Goal: Task Accomplishment & Management: Manage account settings

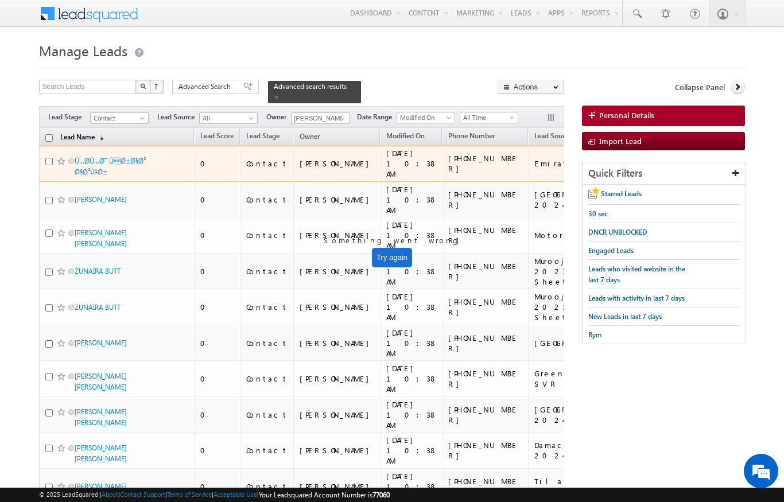
click at [95, 130] on link "Lead Name (sorted descending)" at bounding box center [82, 137] width 55 height 15
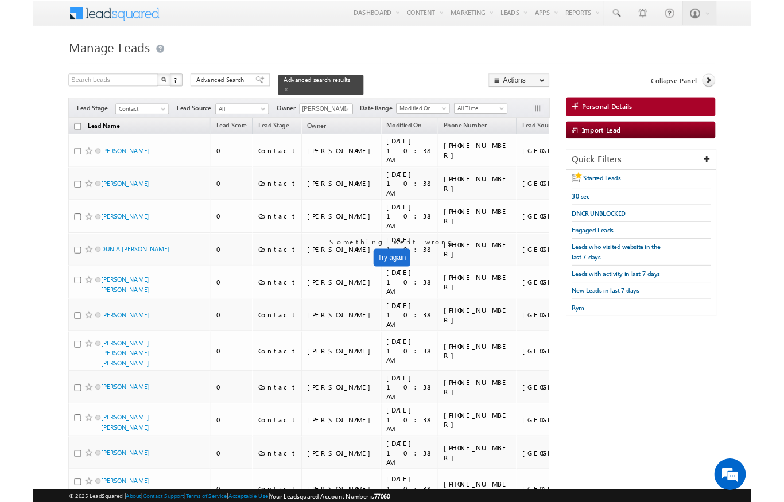
scroll to position [46, 0]
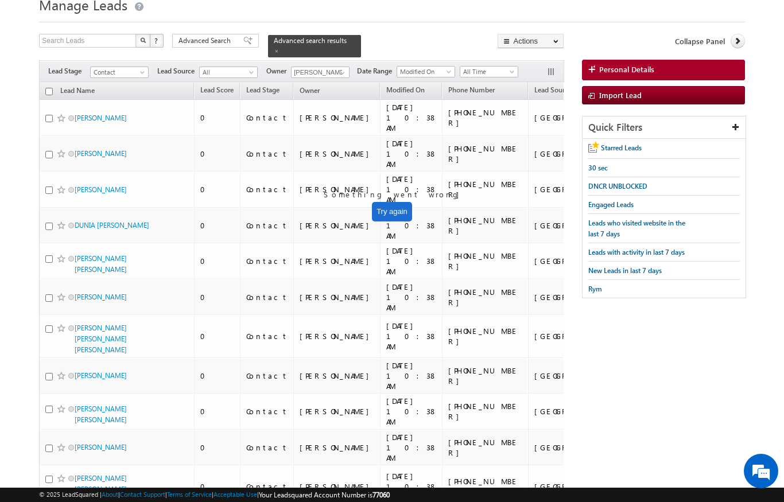
click at [46, 88] on input "checkbox" at bounding box center [48, 91] width 7 height 7
checkbox input "true"
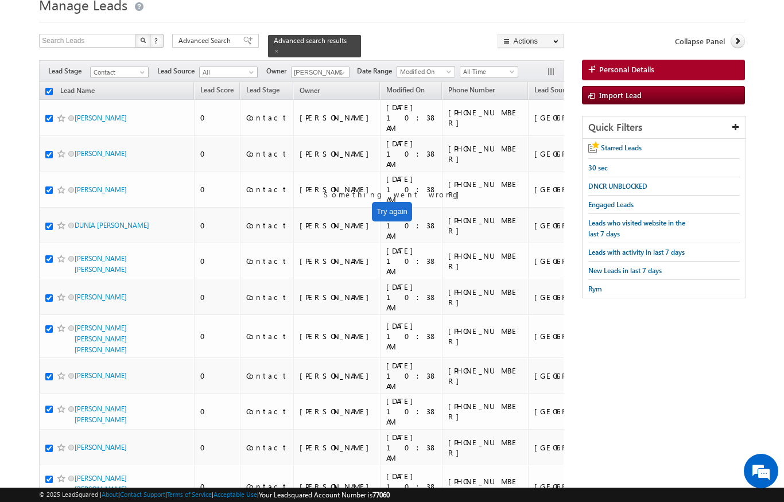
checkbox input "true"
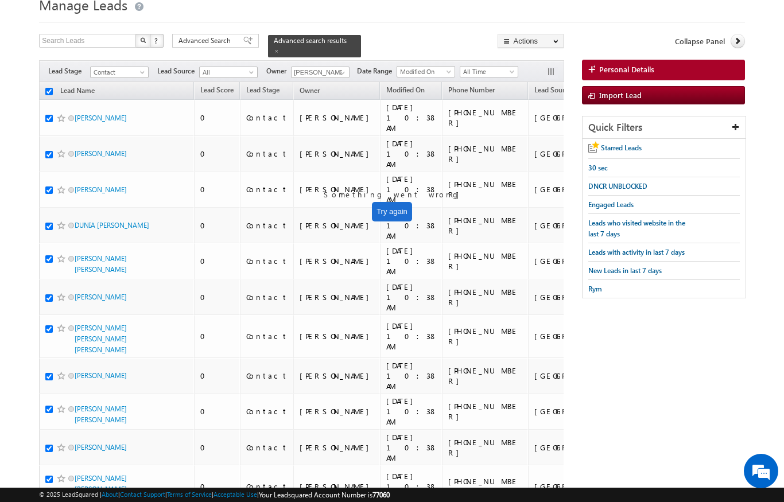
checkbox input "true"
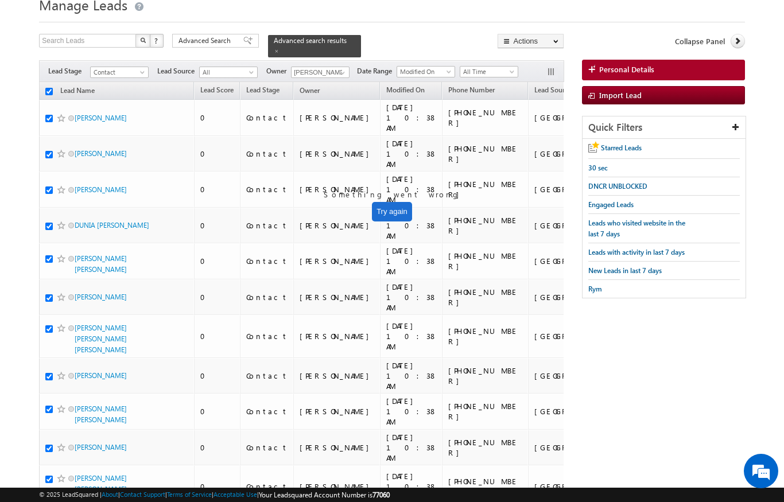
checkbox input "true"
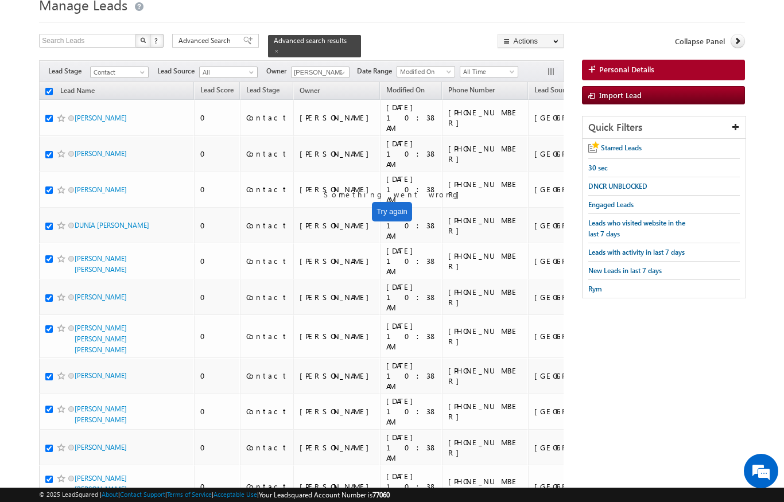
checkbox input "true"
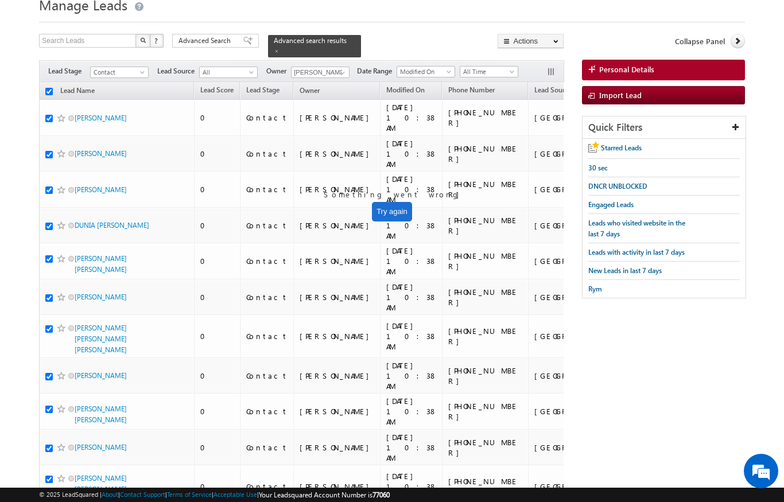
checkbox input "true"
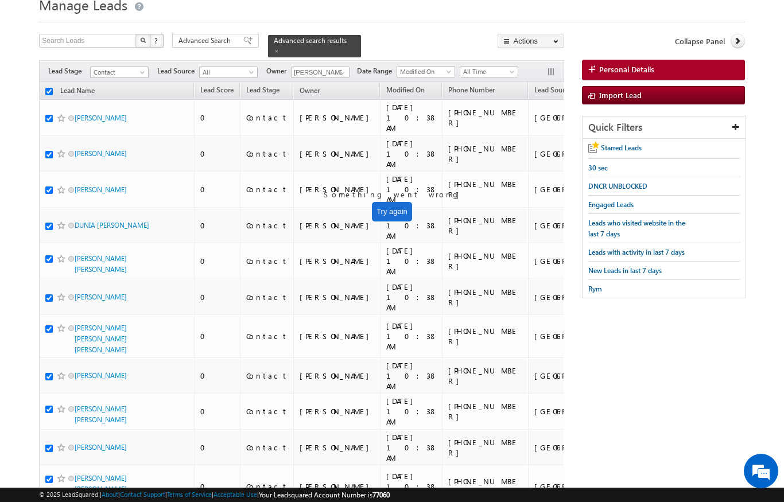
checkbox input "true"
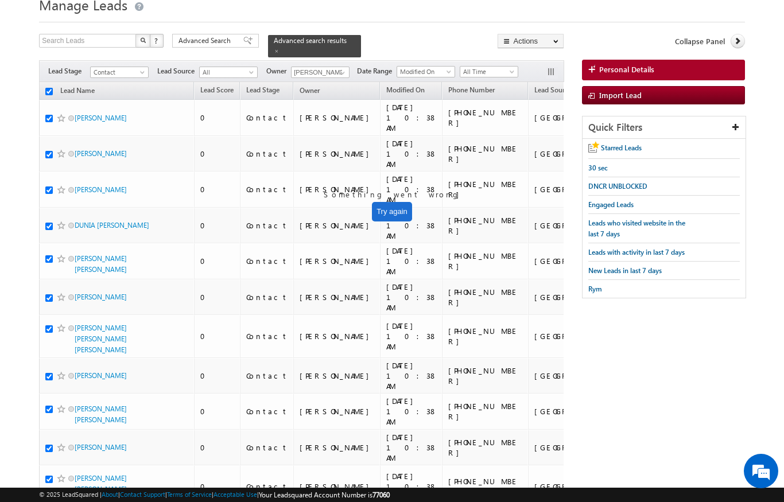
checkbox input "true"
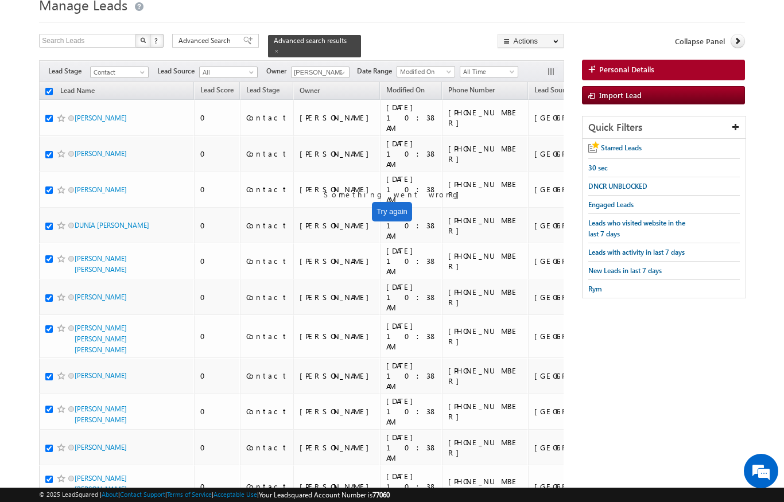
checkbox input "true"
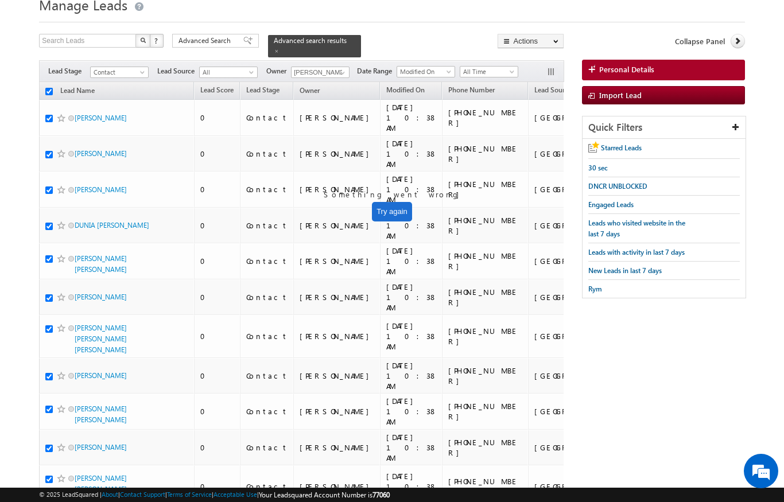
checkbox input "true"
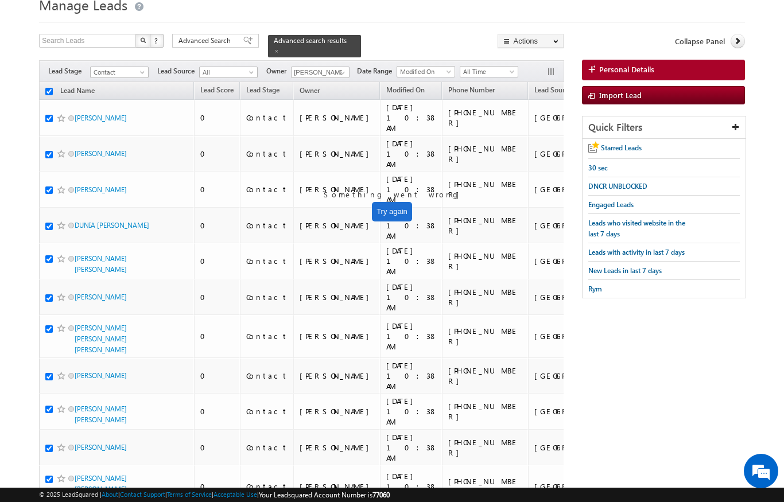
checkbox input "true"
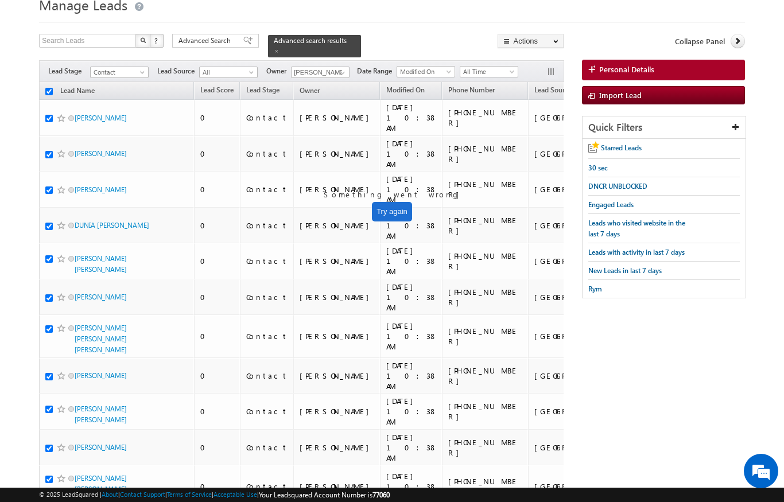
checkbox input "true"
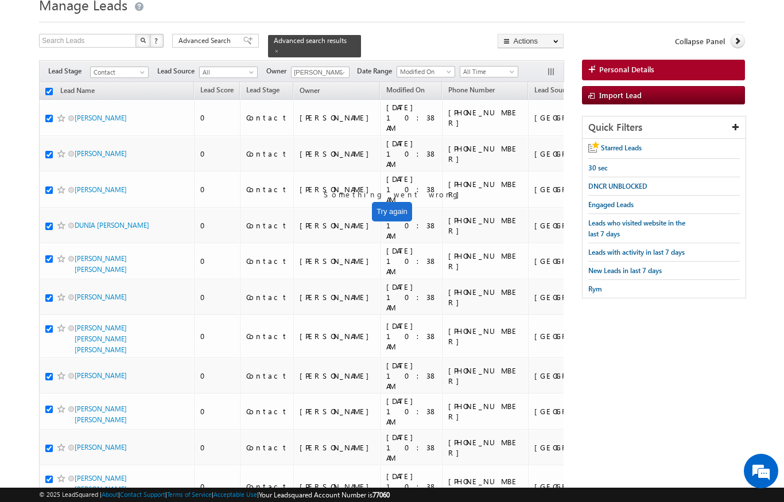
checkbox input "true"
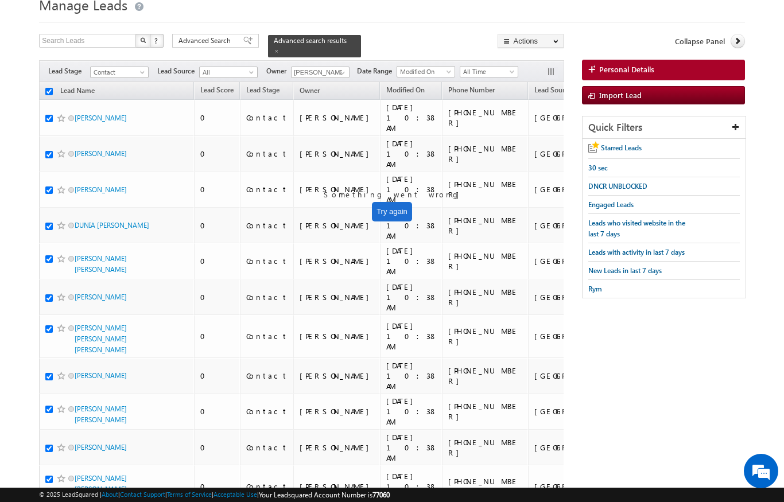
checkbox input "true"
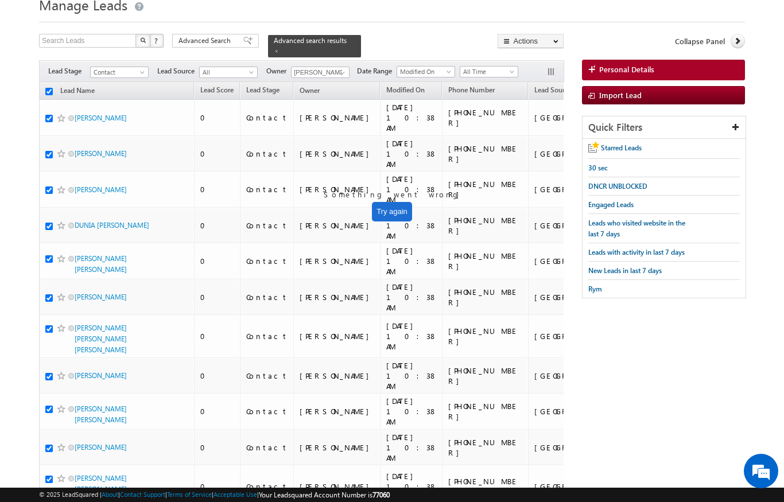
checkbox input "true"
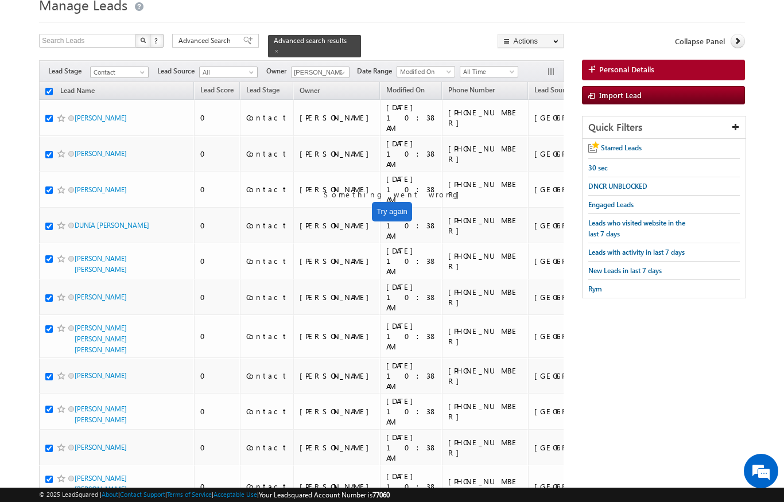
checkbox input "true"
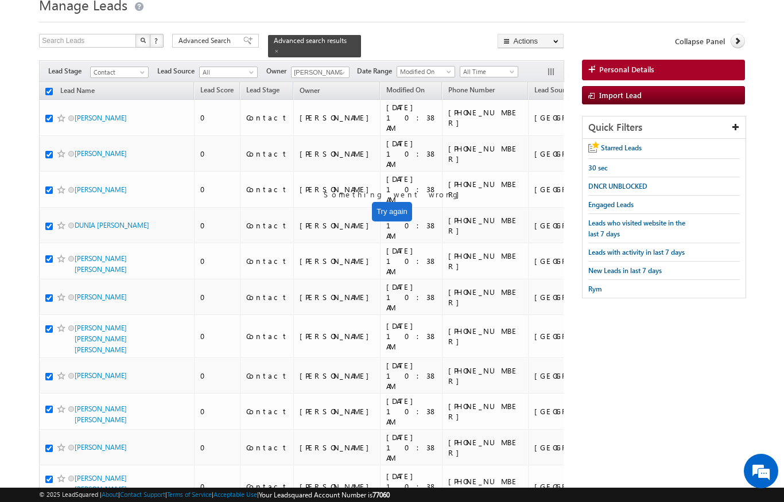
checkbox input "true"
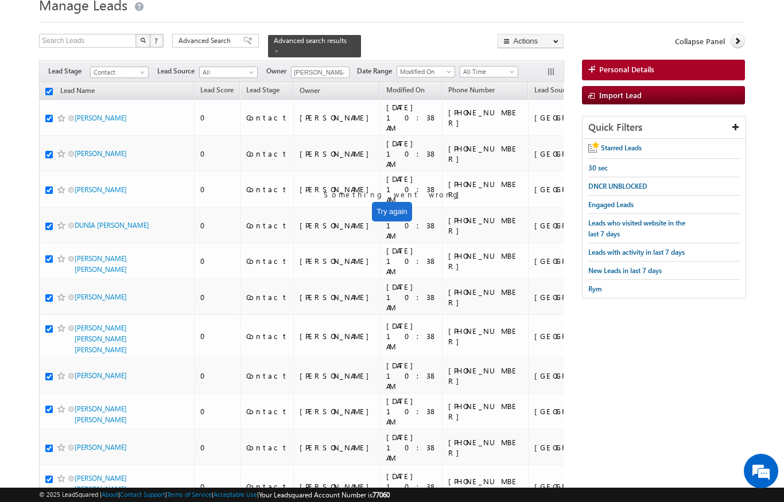
checkbox input "true"
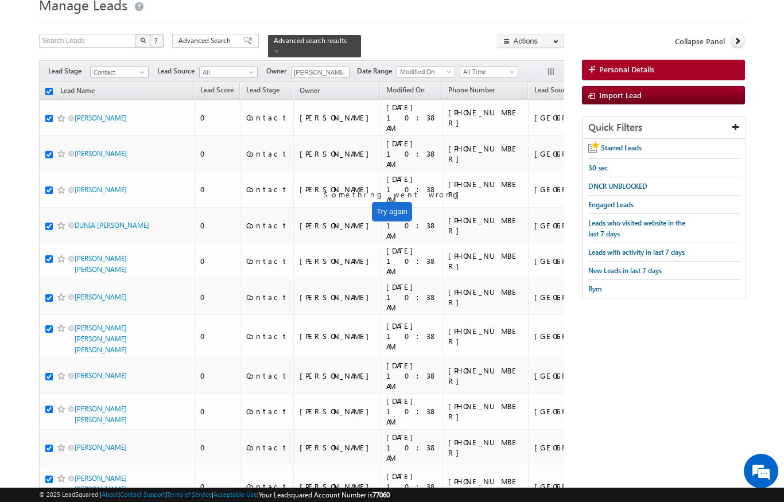
checkbox input "true"
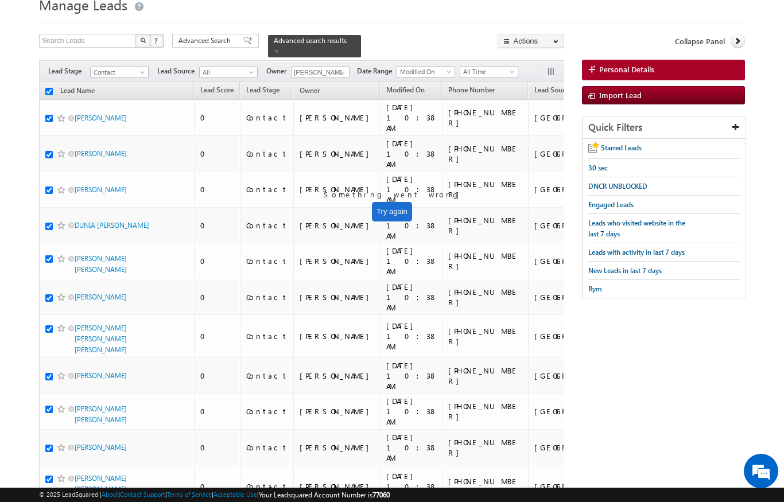
checkbox input "true"
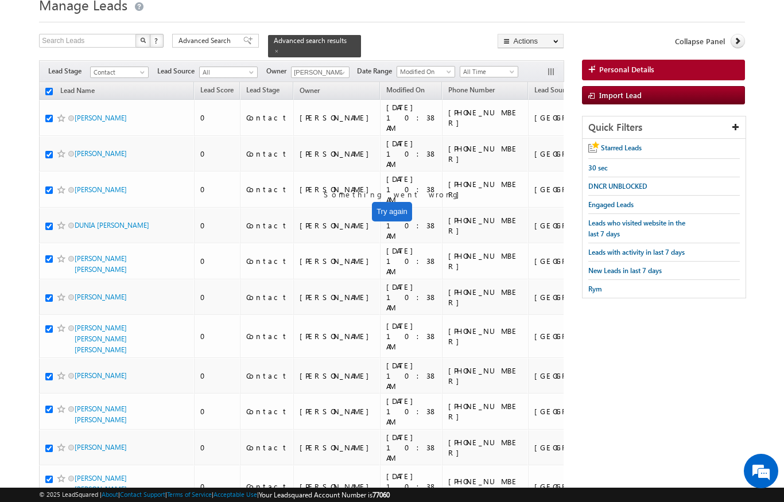
checkbox input "true"
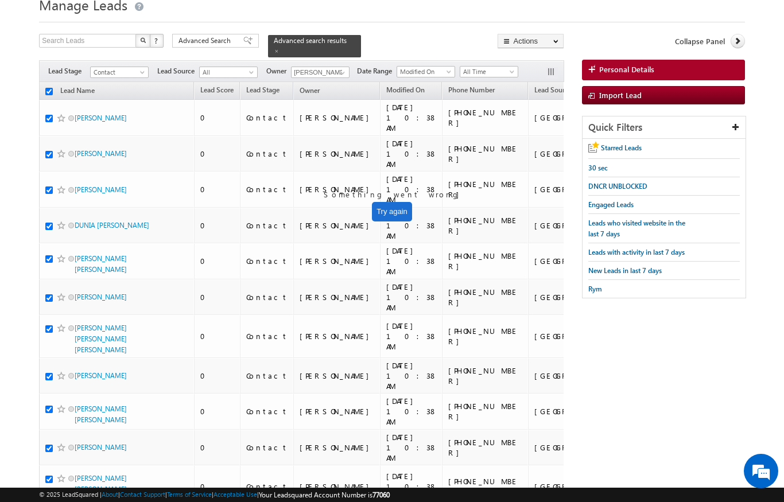
checkbox input "true"
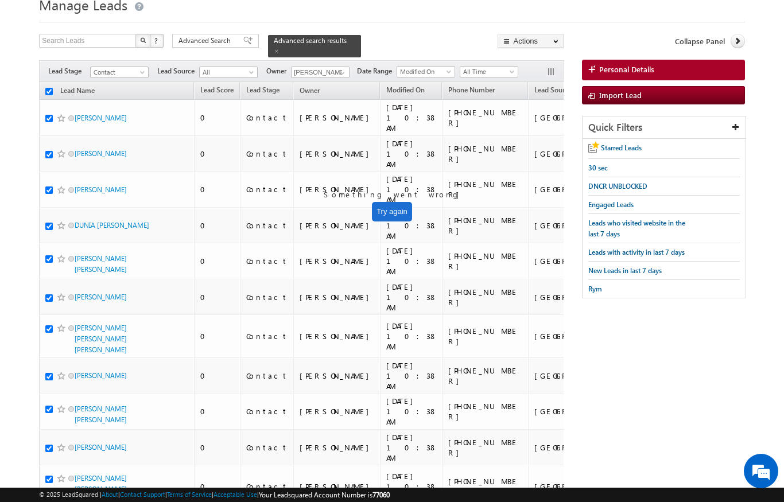
checkbox input "true"
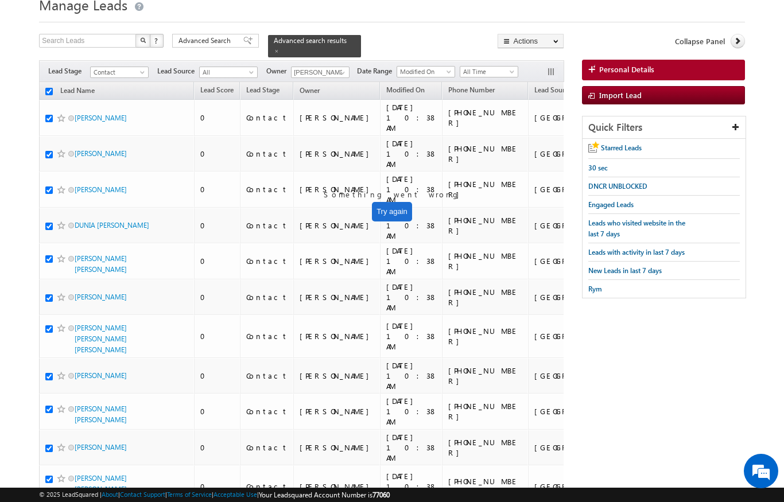
checkbox input "true"
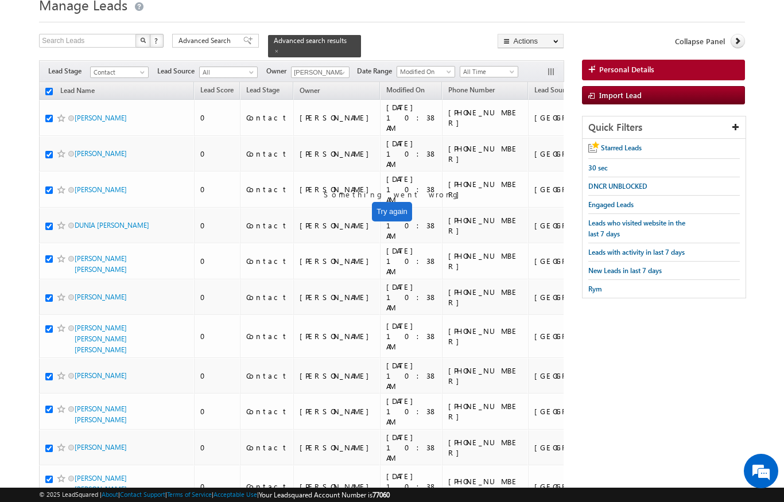
checkbox input "true"
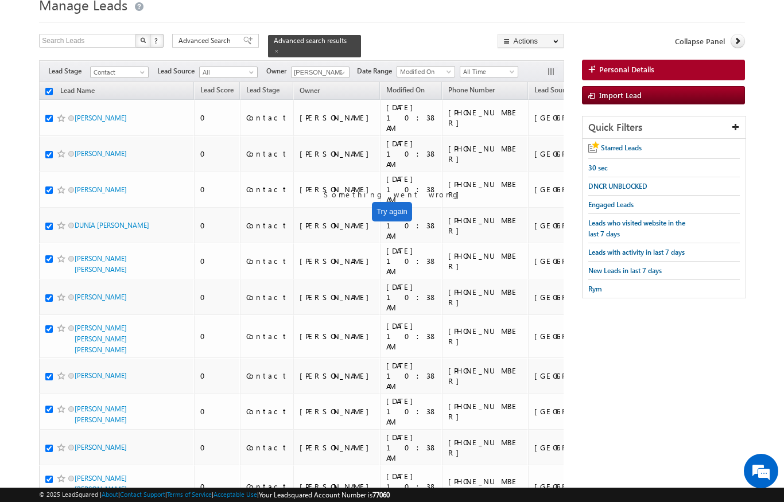
checkbox input "true"
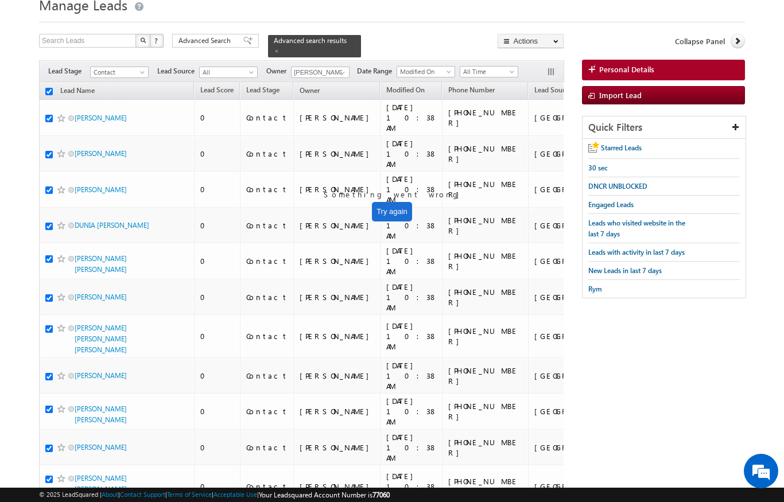
checkbox input "true"
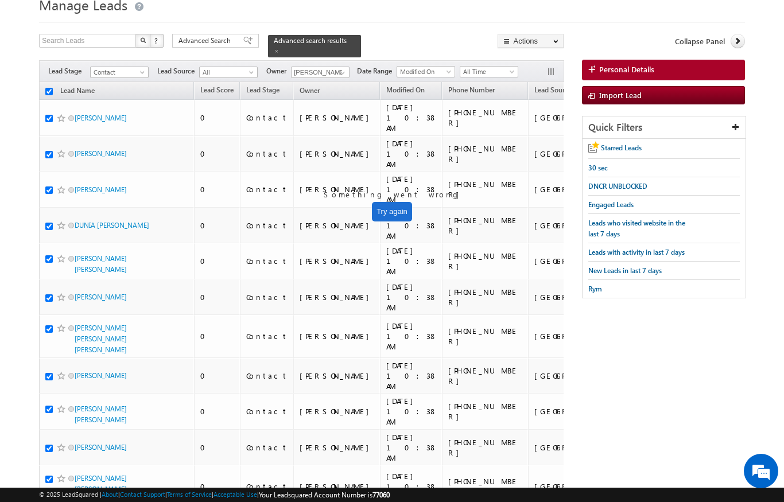
checkbox input "true"
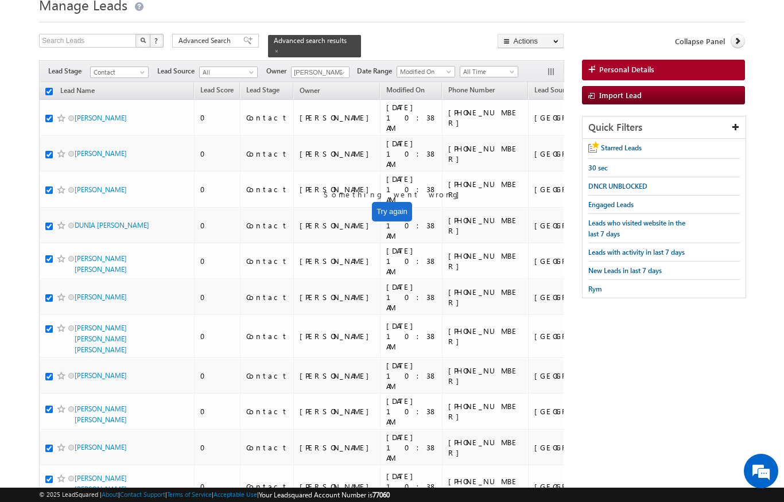
checkbox input "true"
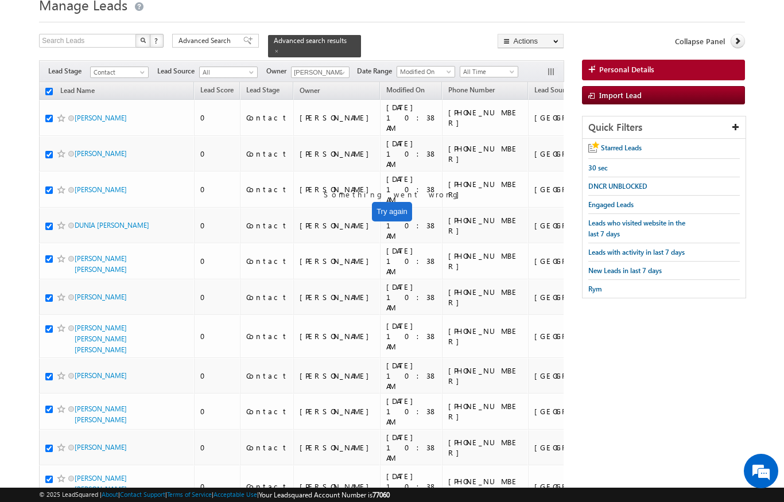
checkbox input "true"
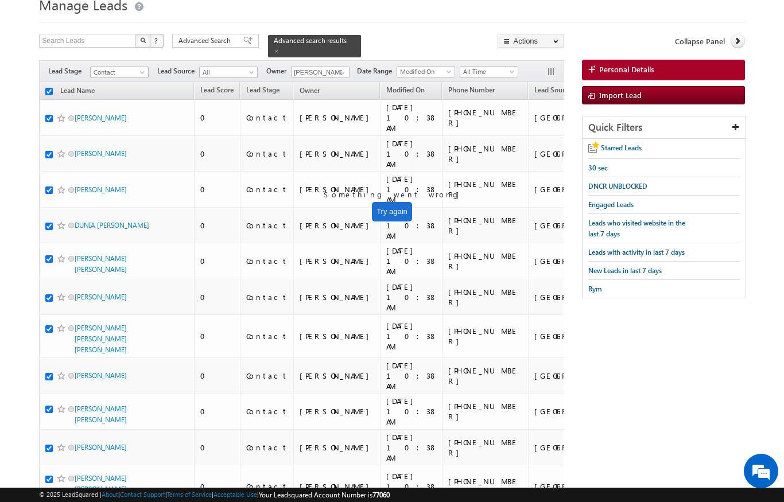
checkbox input "true"
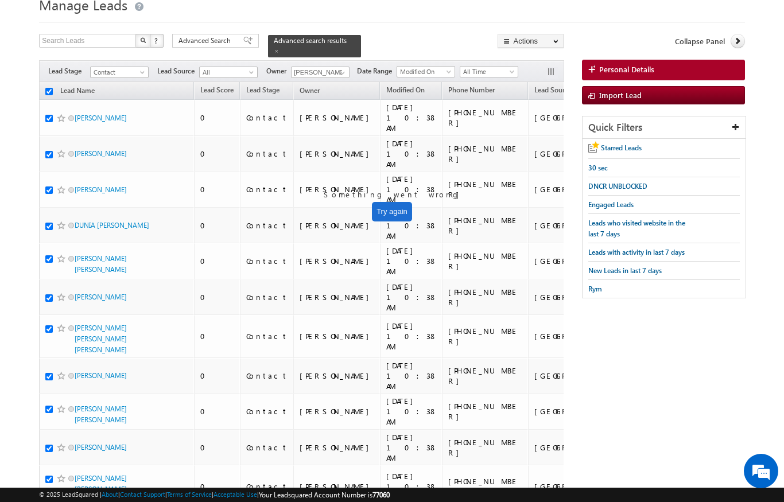
checkbox input "true"
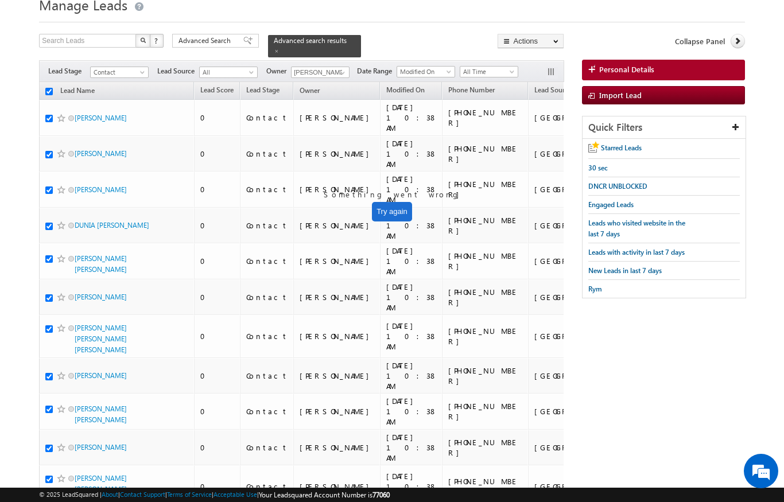
checkbox input "true"
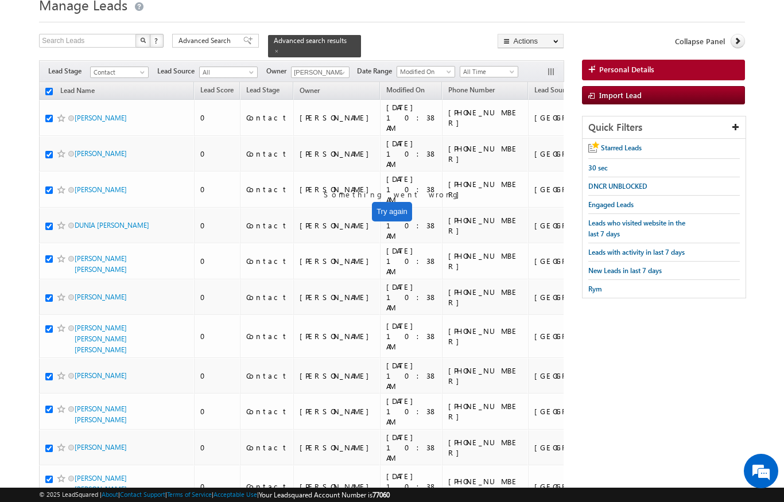
checkbox input "true"
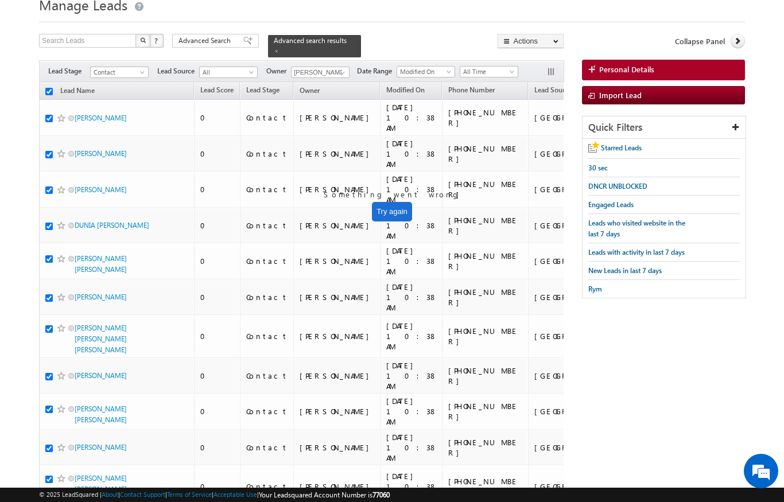
checkbox input "true"
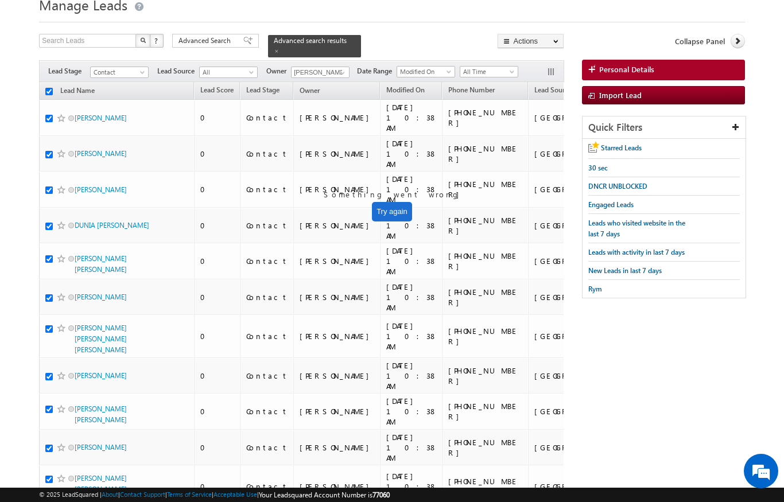
checkbox input "true"
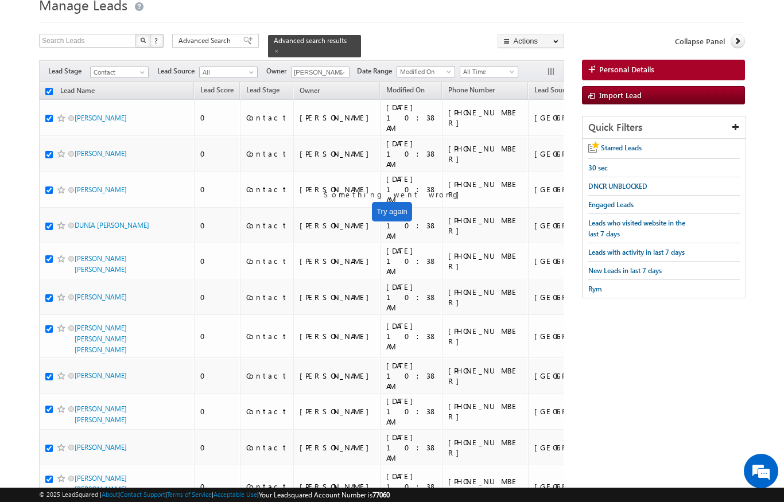
checkbox input "true"
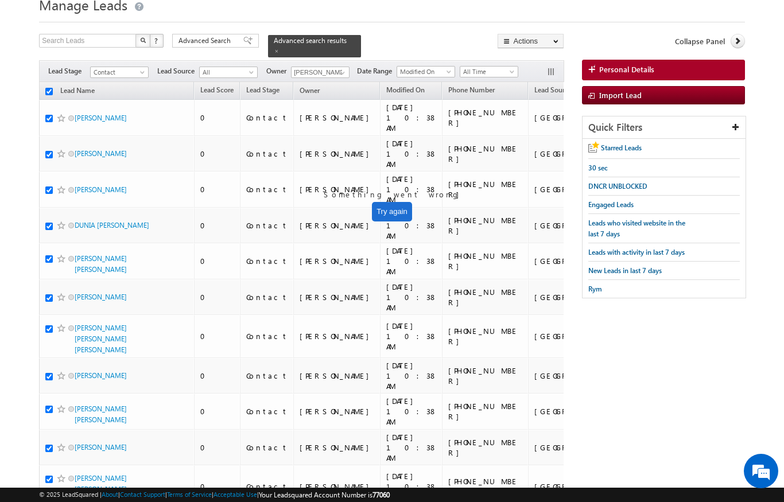
checkbox input "true"
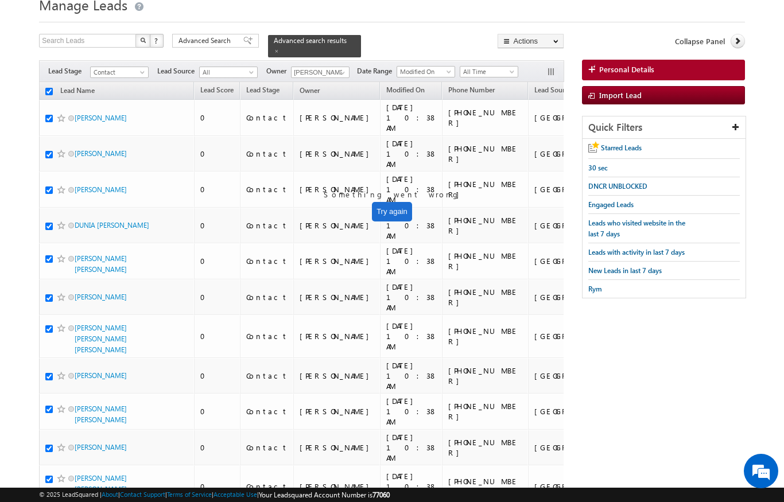
checkbox input "true"
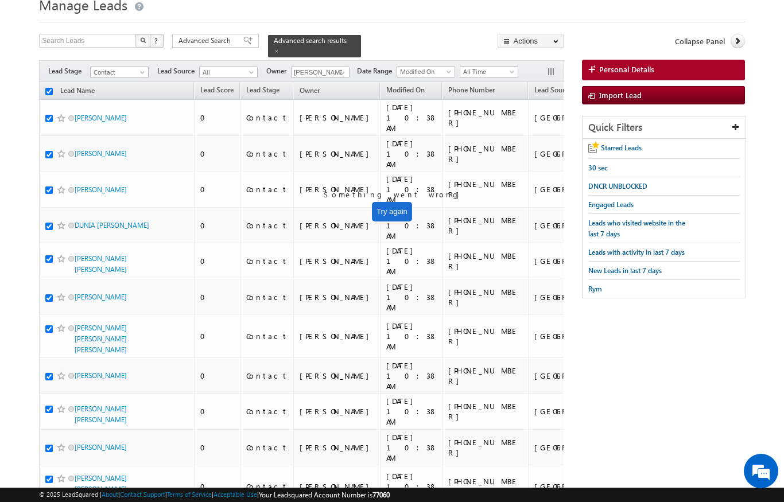
checkbox input "true"
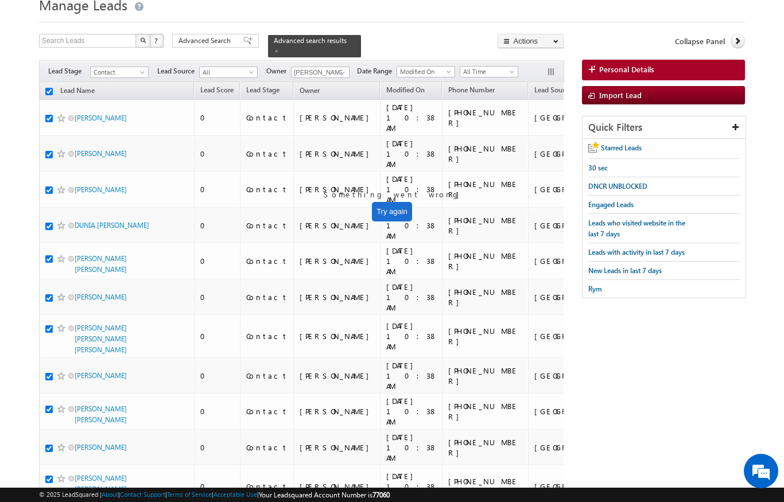
checkbox input "true"
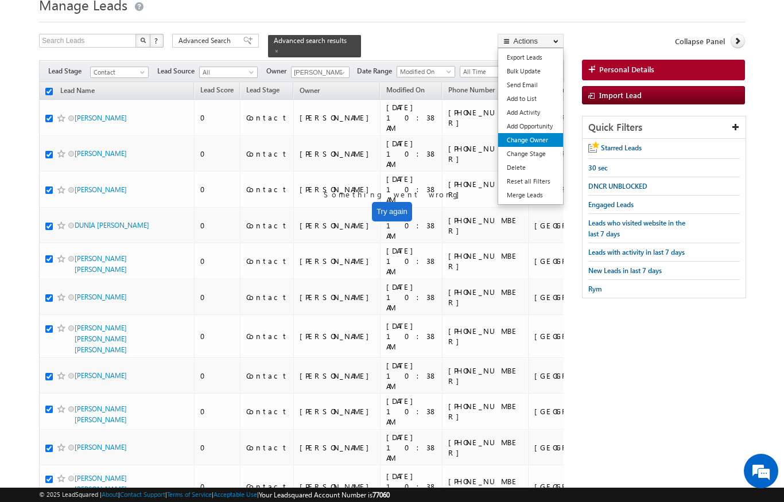
click at [543, 140] on link "Change Owner" at bounding box center [530, 140] width 65 height 14
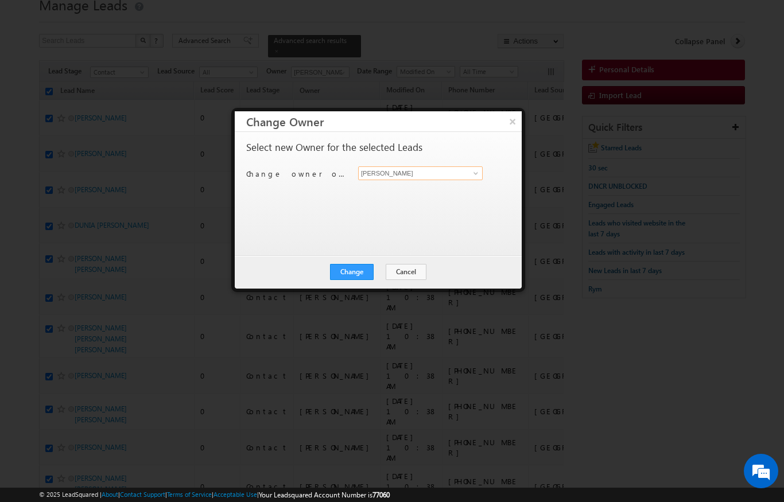
click at [458, 168] on input "[PERSON_NAME]" at bounding box center [420, 173] width 125 height 14
click at [481, 176] on link at bounding box center [474, 173] width 14 height 11
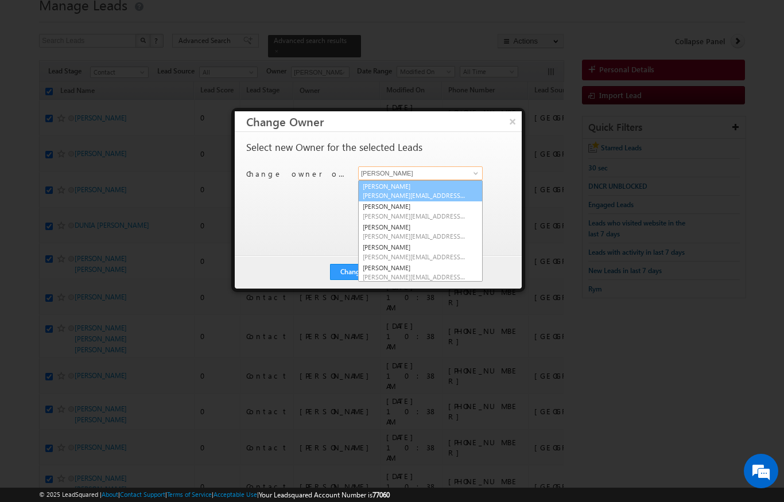
click at [393, 198] on span "[PERSON_NAME][EMAIL_ADDRESS][DOMAIN_NAME]" at bounding box center [414, 195] width 103 height 9
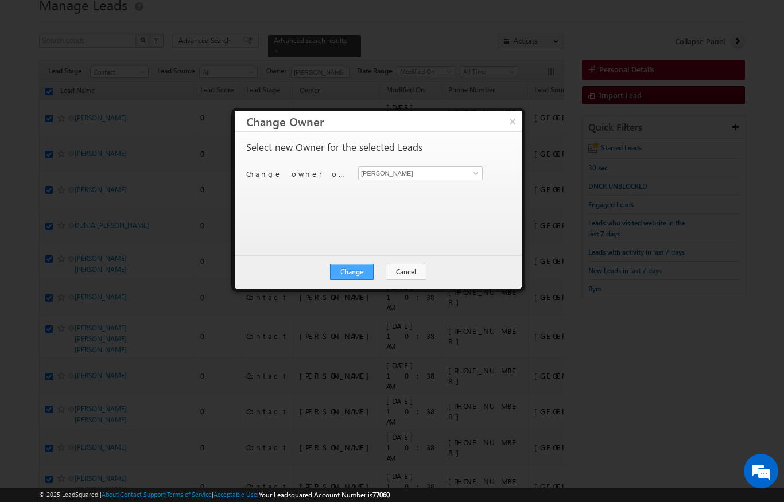
click at [359, 275] on button "Change" at bounding box center [352, 272] width 44 height 16
click at [383, 270] on button "Close" at bounding box center [380, 272] width 37 height 16
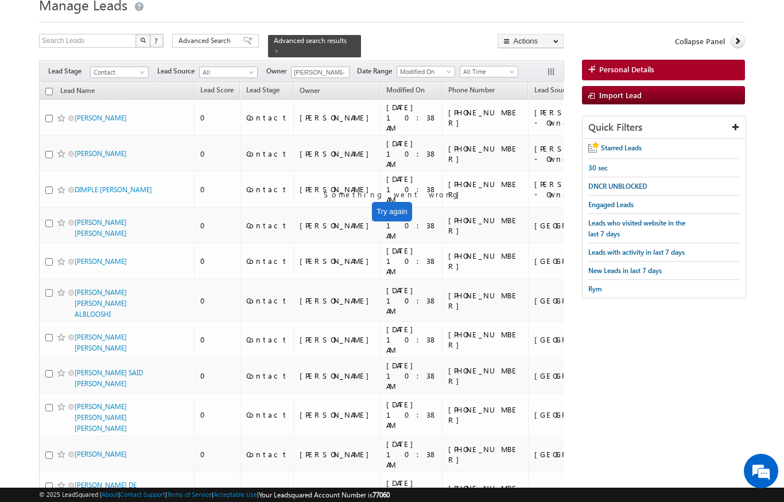
click at [49, 88] on input "checkbox" at bounding box center [48, 91] width 7 height 7
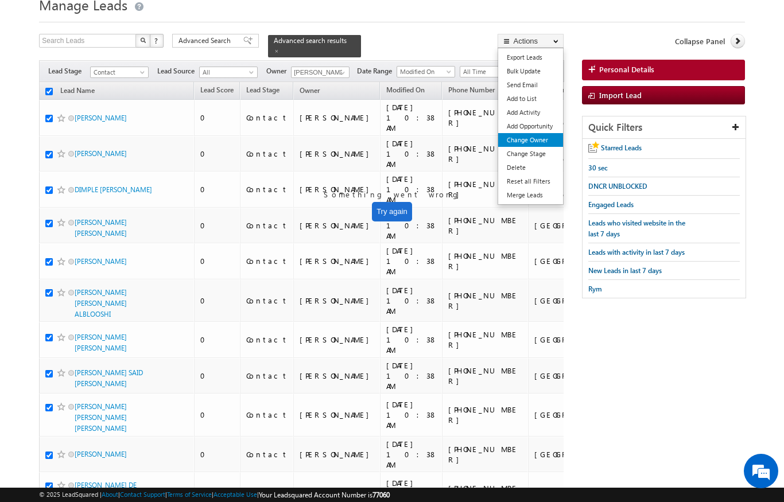
click at [544, 143] on link "Change Owner" at bounding box center [530, 140] width 65 height 14
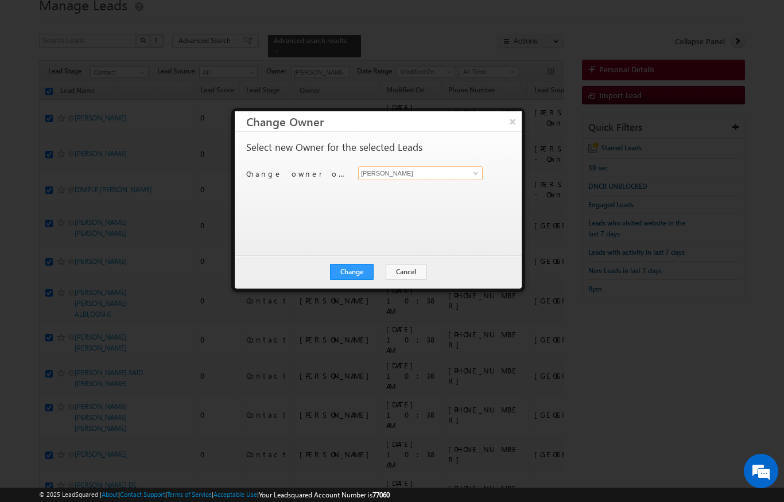
click at [482, 172] on input "[PERSON_NAME]" at bounding box center [420, 173] width 125 height 14
click at [475, 176] on span at bounding box center [475, 173] width 9 height 9
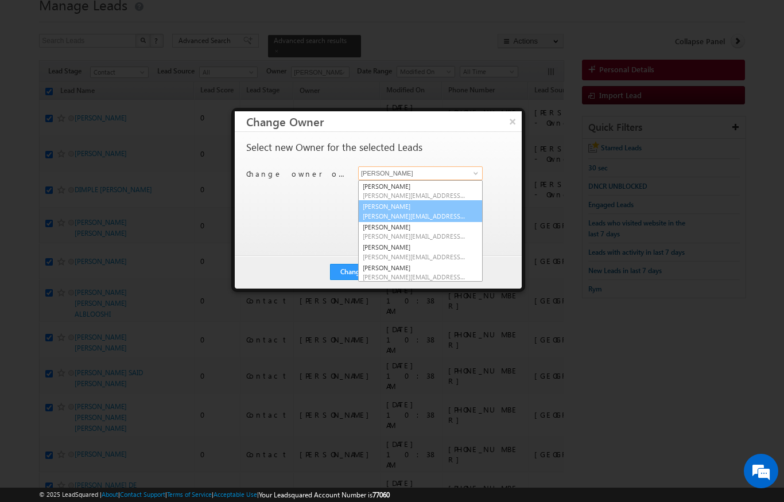
click at [410, 212] on span "[PERSON_NAME][EMAIL_ADDRESS][PERSON_NAME][DOMAIN_NAME]" at bounding box center [414, 216] width 103 height 9
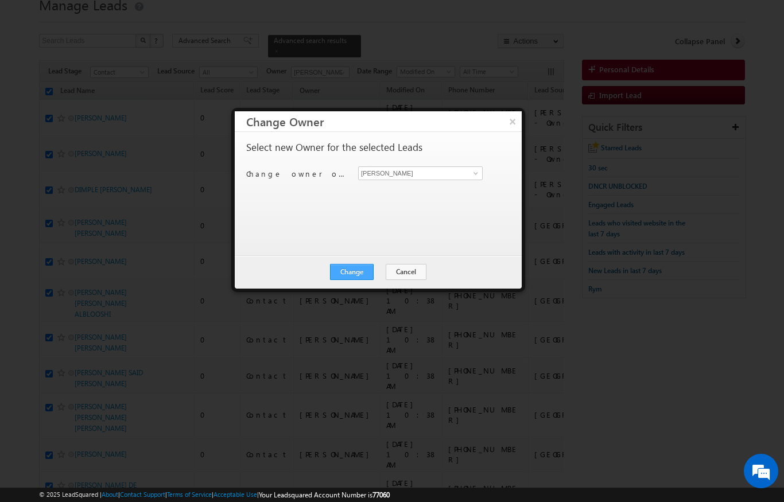
click at [359, 273] on button "Change" at bounding box center [352, 272] width 44 height 16
click at [389, 268] on button "Close" at bounding box center [380, 272] width 37 height 16
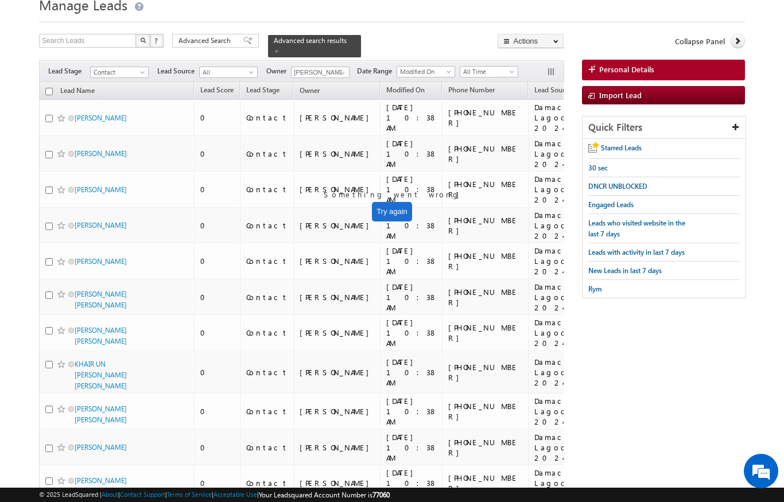
click at [50, 88] on input "checkbox" at bounding box center [48, 91] width 7 height 7
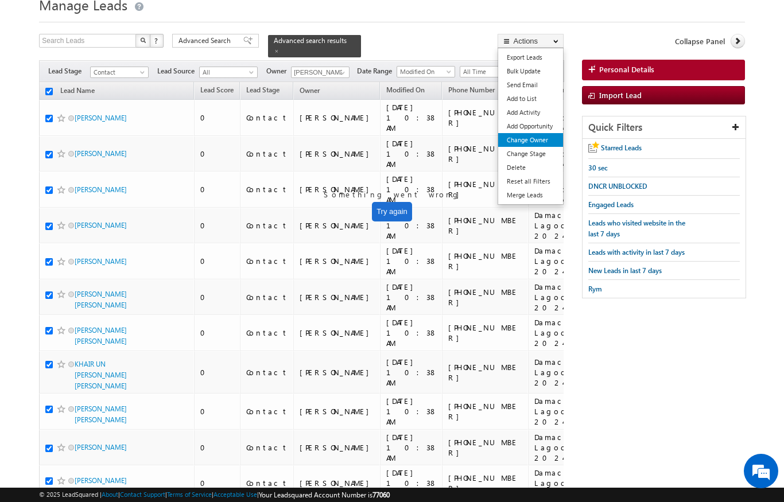
click at [546, 144] on link "Change Owner" at bounding box center [530, 140] width 65 height 14
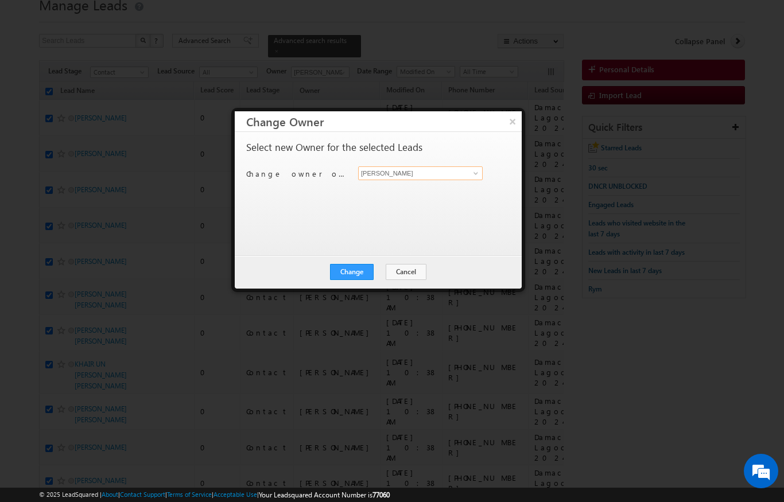
click at [467, 168] on input "[PERSON_NAME]" at bounding box center [420, 173] width 125 height 14
click at [479, 175] on span at bounding box center [475, 173] width 9 height 9
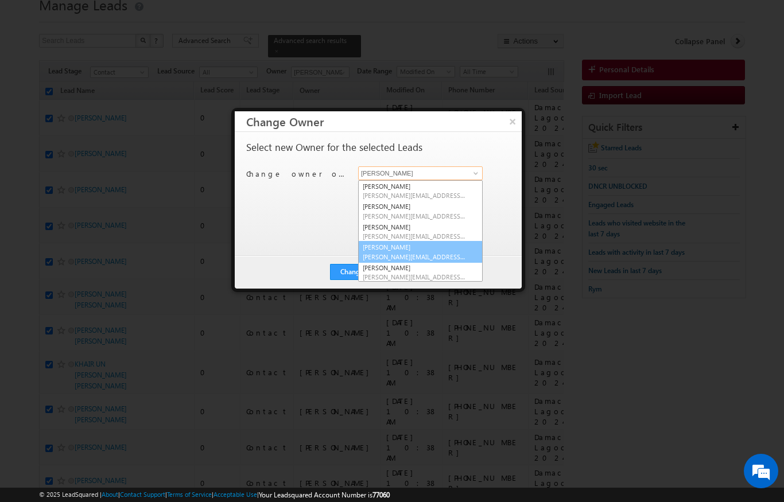
click at [415, 246] on link "[PERSON_NAME] [PERSON_NAME][EMAIL_ADDRESS][DOMAIN_NAME]" at bounding box center [420, 252] width 125 height 22
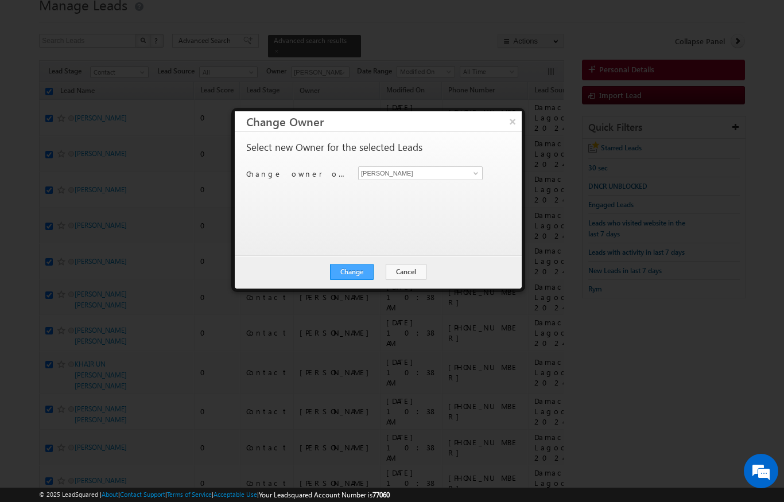
click at [370, 269] on button "Change" at bounding box center [352, 272] width 44 height 16
click at [389, 271] on button "Close" at bounding box center [380, 272] width 37 height 16
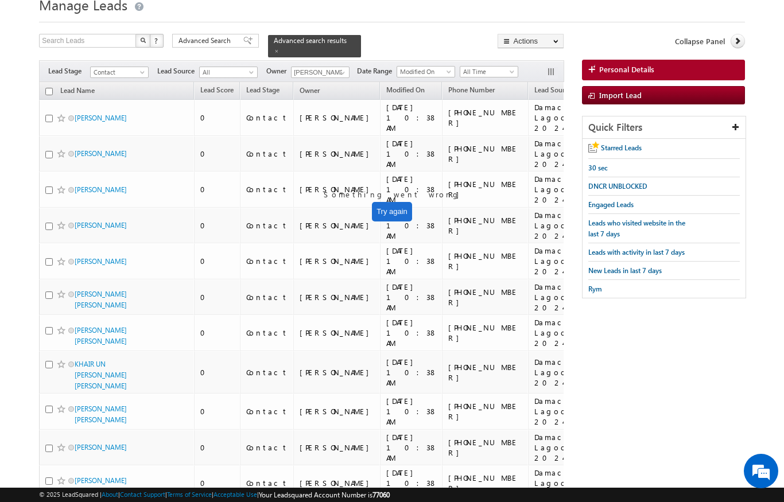
click at [40, 86] on th "Lead Name (sorted descending)" at bounding box center [116, 91] width 155 height 18
click at [49, 88] on input "checkbox" at bounding box center [48, 91] width 7 height 7
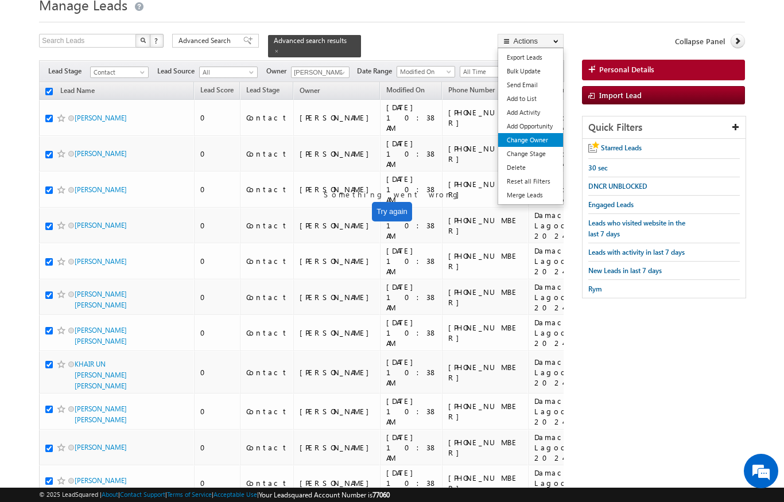
click at [543, 144] on link "Change Owner" at bounding box center [530, 140] width 65 height 14
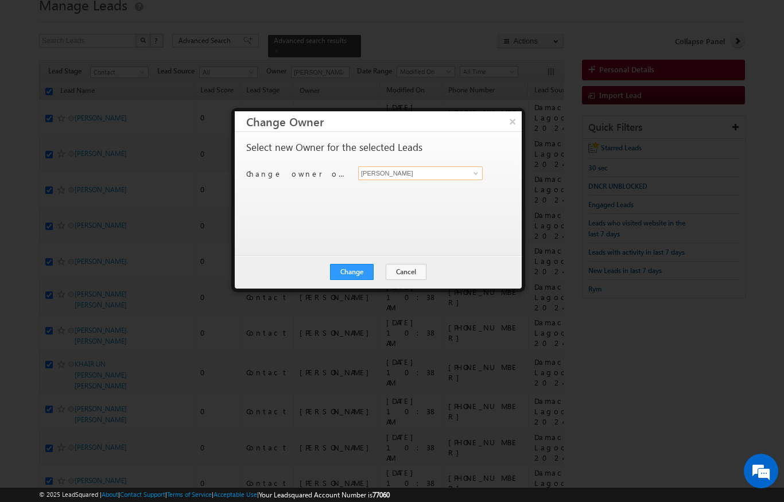
click at [464, 178] on input "[PERSON_NAME]" at bounding box center [420, 173] width 125 height 14
click at [476, 170] on span at bounding box center [475, 173] width 9 height 9
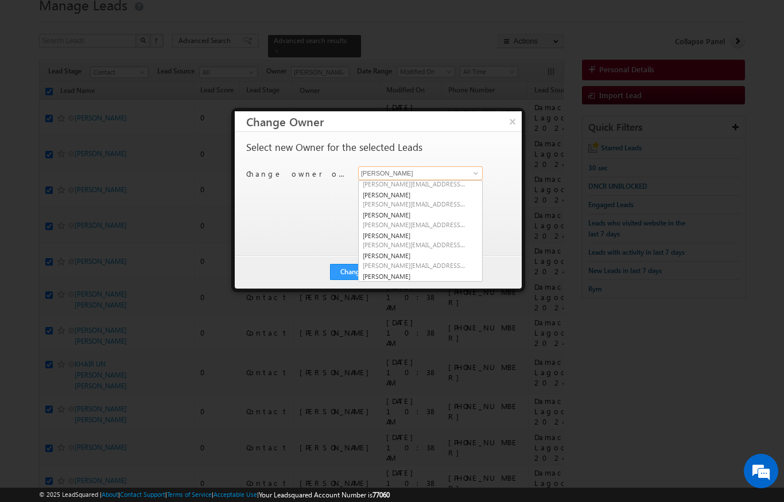
scroll to position [32, 0]
click at [433, 241] on span "[PERSON_NAME][EMAIL_ADDRESS][PERSON_NAME][DOMAIN_NAME]" at bounding box center [414, 245] width 103 height 9
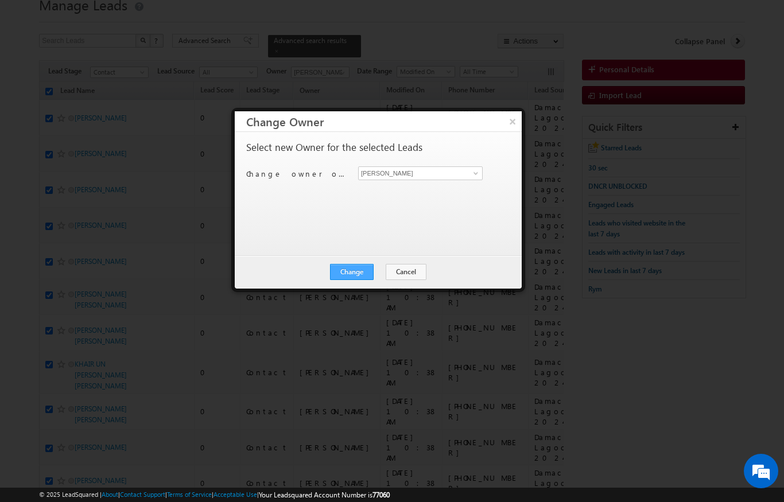
click at [363, 273] on button "Change" at bounding box center [352, 272] width 44 height 16
click at [386, 273] on button "Close" at bounding box center [380, 272] width 37 height 16
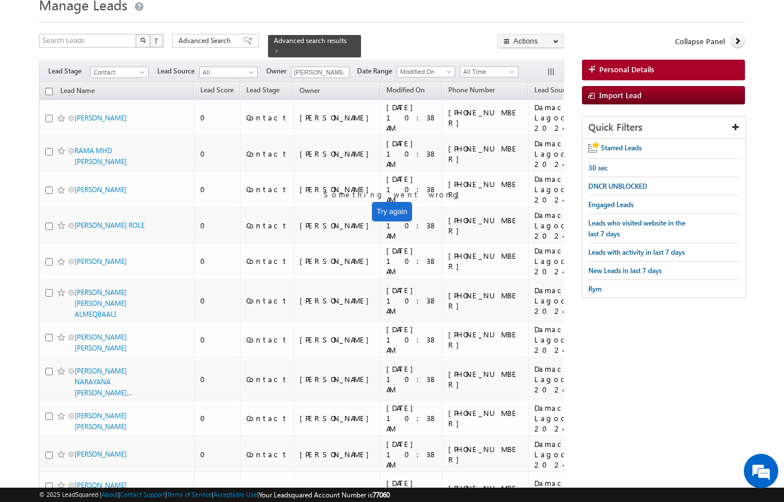
click at [50, 88] on input "checkbox" at bounding box center [48, 91] width 7 height 7
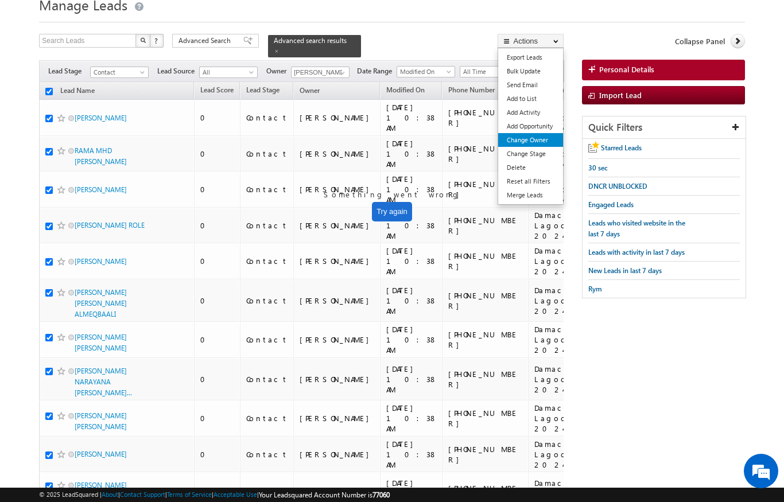
click at [542, 145] on link "Change Owner" at bounding box center [530, 140] width 65 height 14
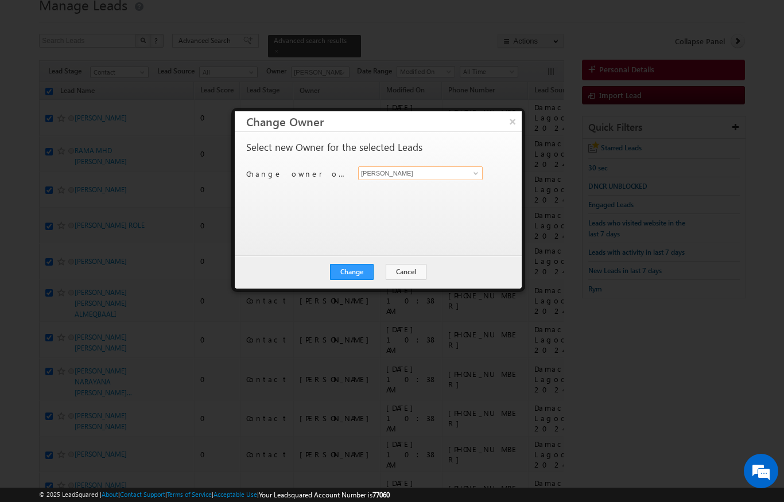
click at [465, 173] on input "[PERSON_NAME]" at bounding box center [420, 173] width 125 height 14
click at [479, 175] on span at bounding box center [475, 173] width 9 height 9
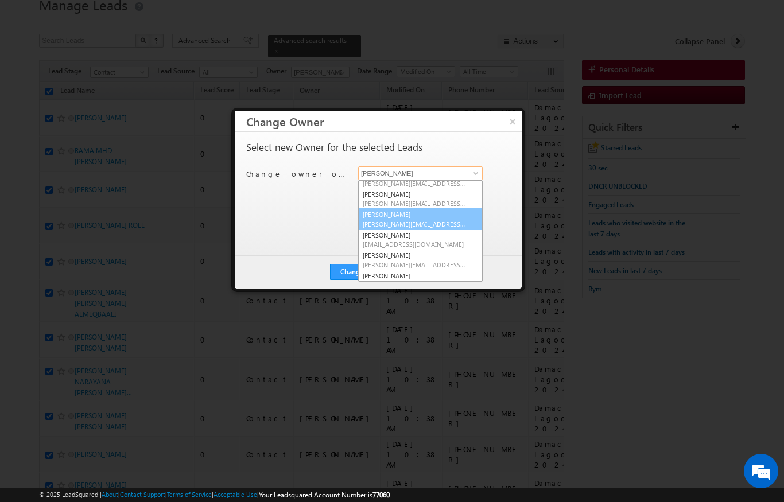
click at [437, 220] on span "[PERSON_NAME][EMAIL_ADDRESS][DOMAIN_NAME]" at bounding box center [414, 224] width 103 height 9
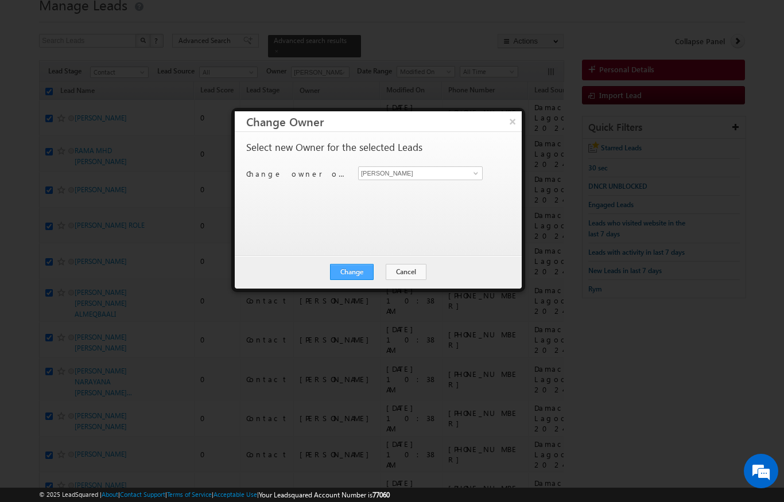
click at [360, 269] on button "Change" at bounding box center [352, 272] width 44 height 16
click at [385, 274] on button "Close" at bounding box center [380, 272] width 37 height 16
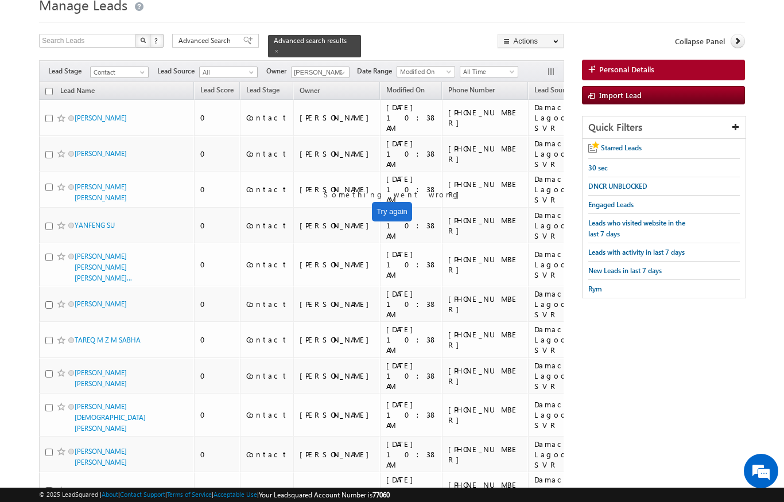
click at [51, 88] on input "checkbox" at bounding box center [48, 91] width 7 height 7
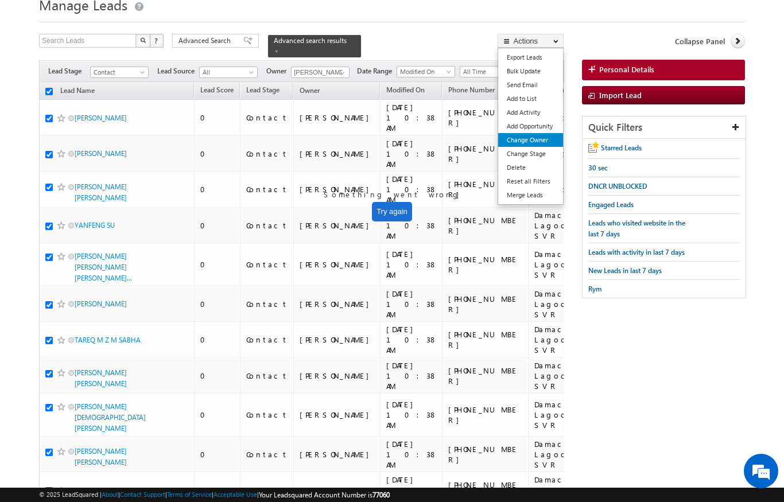
click at [539, 143] on link "Change Owner" at bounding box center [530, 140] width 65 height 14
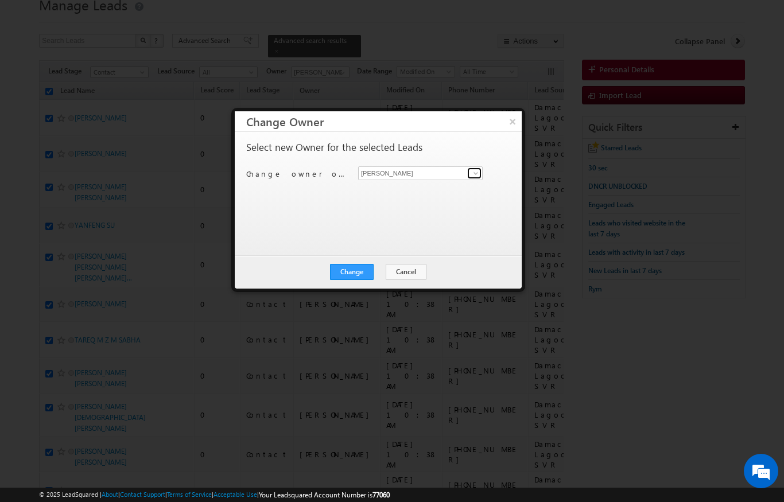
click at [475, 172] on span at bounding box center [475, 173] width 9 height 9
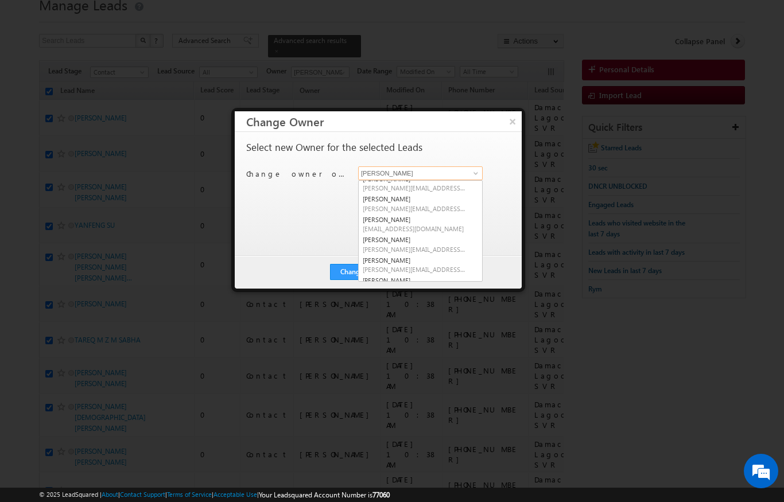
scroll to position [90, 0]
click at [410, 238] on link "[PERSON_NAME] [PERSON_NAME][EMAIL_ADDRESS][DOMAIN_NAME]" at bounding box center [420, 244] width 125 height 22
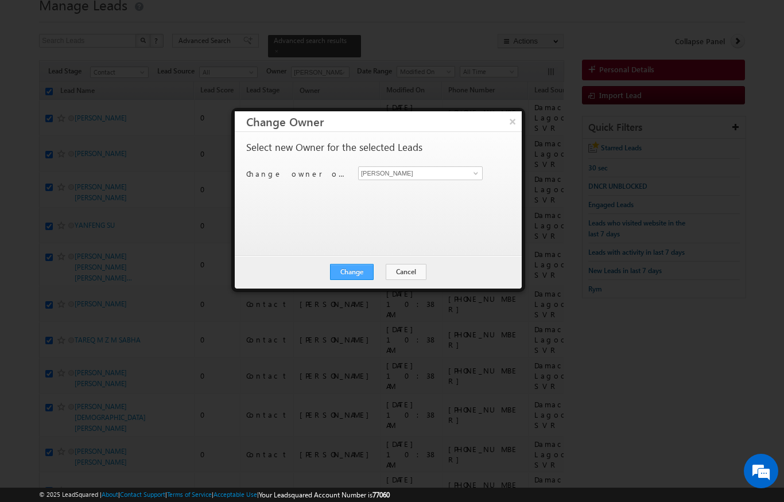
click at [362, 269] on button "Change" at bounding box center [352, 272] width 44 height 16
click at [387, 270] on button "Close" at bounding box center [380, 272] width 37 height 16
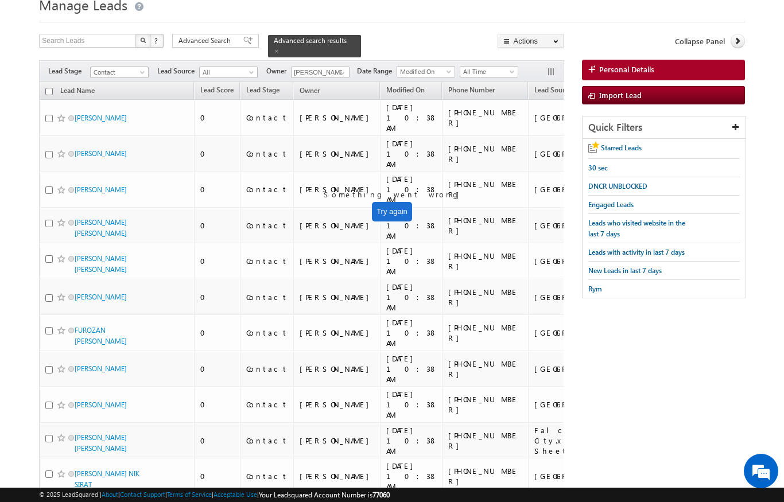
click at [46, 88] on input "checkbox" at bounding box center [48, 91] width 7 height 7
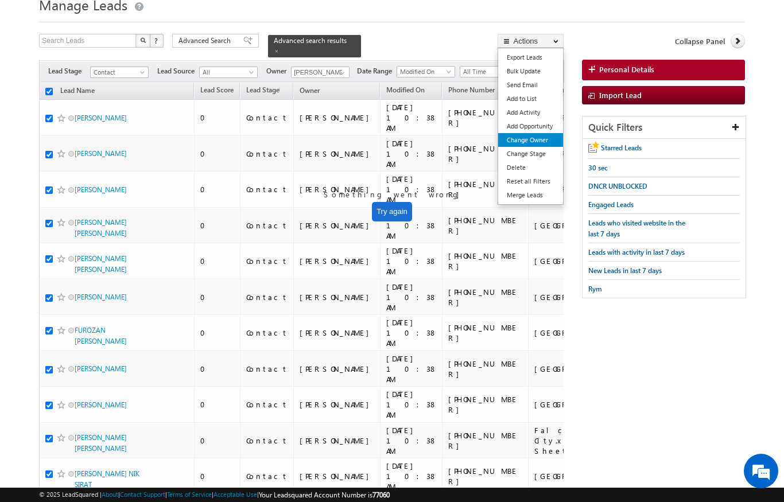
click at [537, 143] on link "Change Owner" at bounding box center [530, 140] width 65 height 14
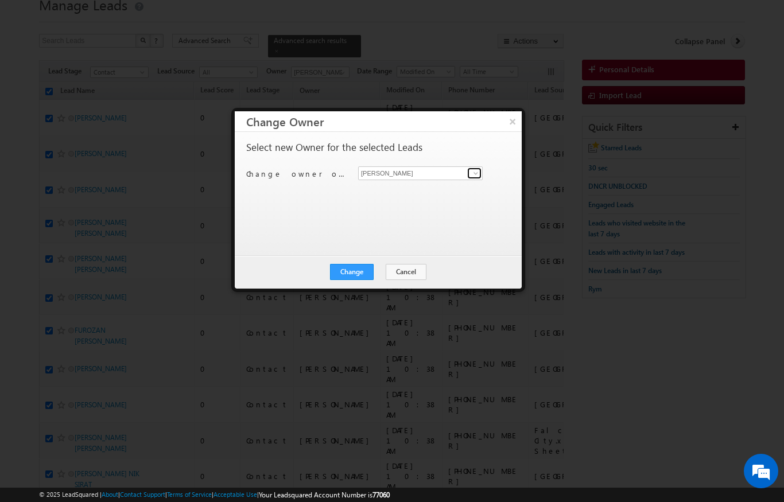
click at [472, 169] on span at bounding box center [475, 173] width 9 height 9
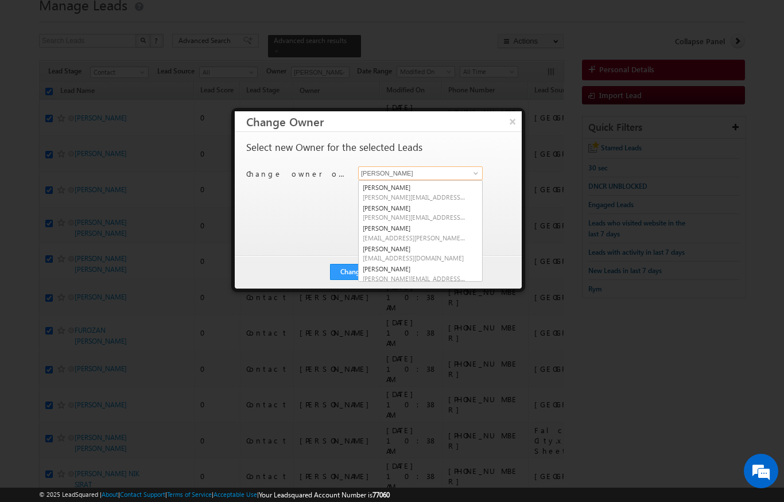
scroll to position [141, 0]
click at [426, 227] on link "[PERSON_NAME] [EMAIL_ADDRESS][PERSON_NAME][DOMAIN_NAME]" at bounding box center [420, 234] width 125 height 22
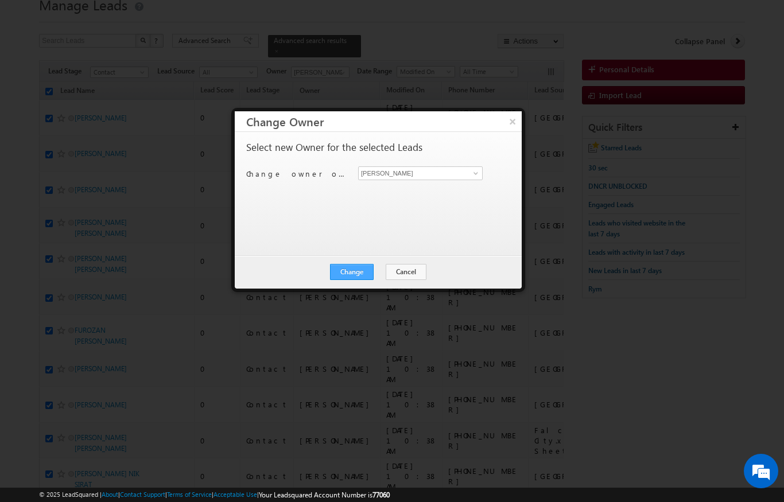
click at [348, 271] on button "Change" at bounding box center [352, 272] width 44 height 16
click at [383, 271] on button "Close" at bounding box center [380, 272] width 37 height 16
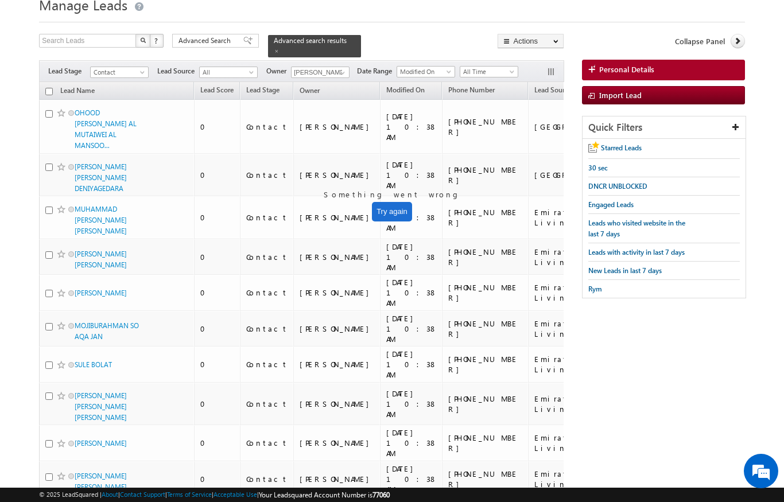
click at [46, 88] on input "checkbox" at bounding box center [48, 91] width 7 height 7
click at [632, 36] on div "Collapse Panel" at bounding box center [663, 44] width 163 height 20
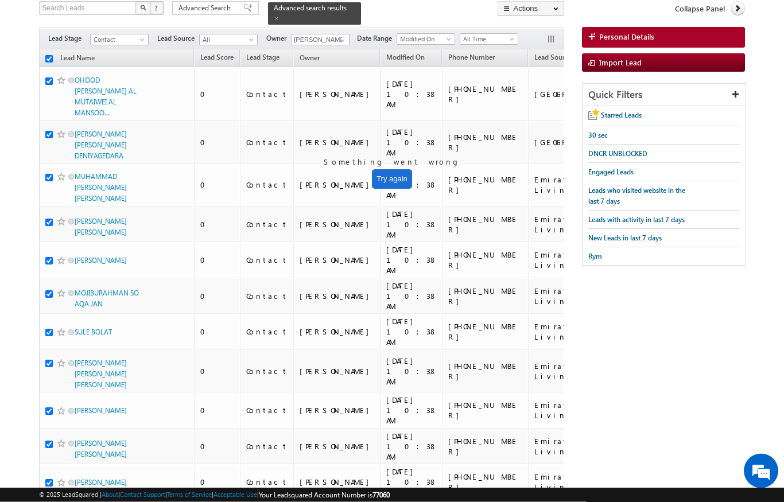
scroll to position [0, 0]
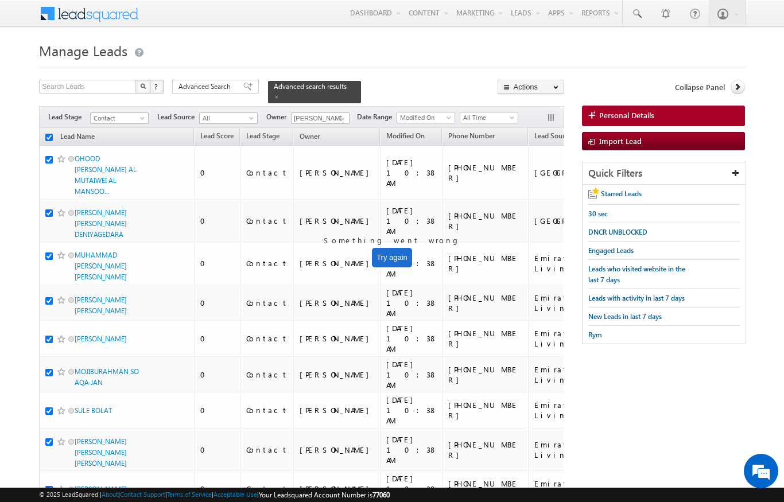
click at [0, 0] on link "Change Owner" at bounding box center [0, 0] width 0 height 0
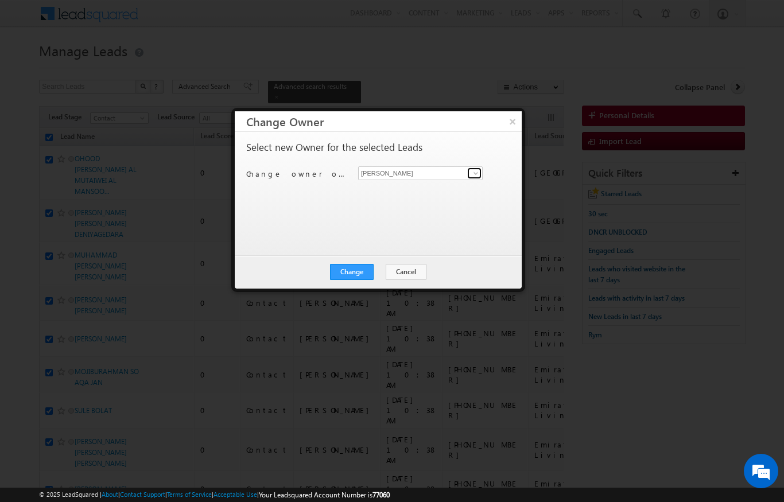
click at [472, 172] on span at bounding box center [475, 173] width 9 height 9
click at [277, 326] on div at bounding box center [392, 251] width 784 height 502
click at [451, 168] on input at bounding box center [420, 173] width 125 height 14
click at [437, 192] on span "[PERSON_NAME][EMAIL_ADDRESS][DOMAIN_NAME]" at bounding box center [414, 195] width 103 height 9
click at [359, 276] on button "Change" at bounding box center [352, 272] width 44 height 16
